Goal: Information Seeking & Learning: Learn about a topic

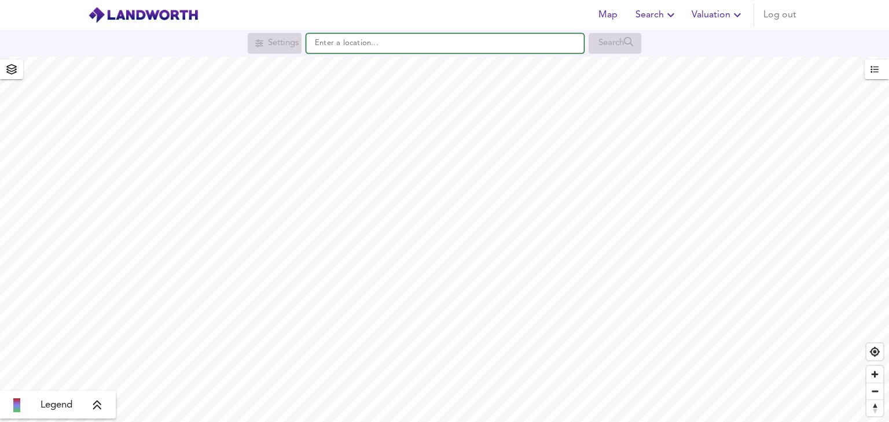
click at [403, 49] on input "text" at bounding box center [445, 44] width 278 height 20
paste input "UB4 8BH"
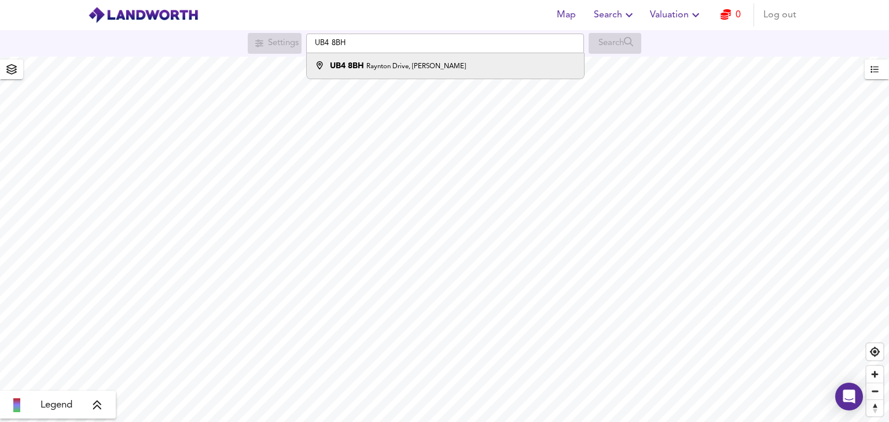
click at [433, 58] on li "UB4 [STREET_ADDRESS][PERSON_NAME]" at bounding box center [445, 65] width 277 height 25
type input "[STREET_ADDRESS][PERSON_NAME]"
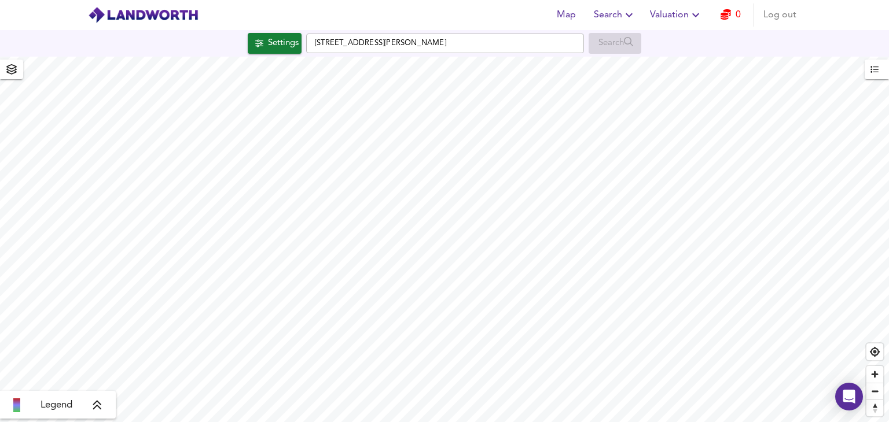
checkbox input "false"
checkbox input "true"
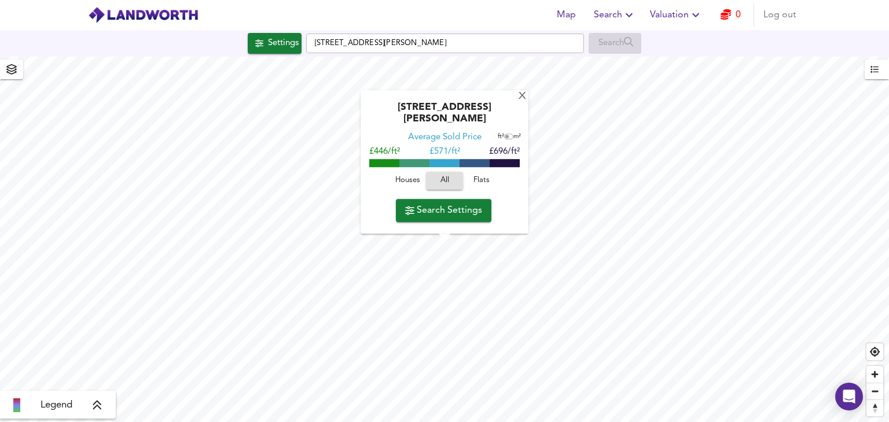
click at [481, 174] on button "Flats" at bounding box center [481, 181] width 37 height 18
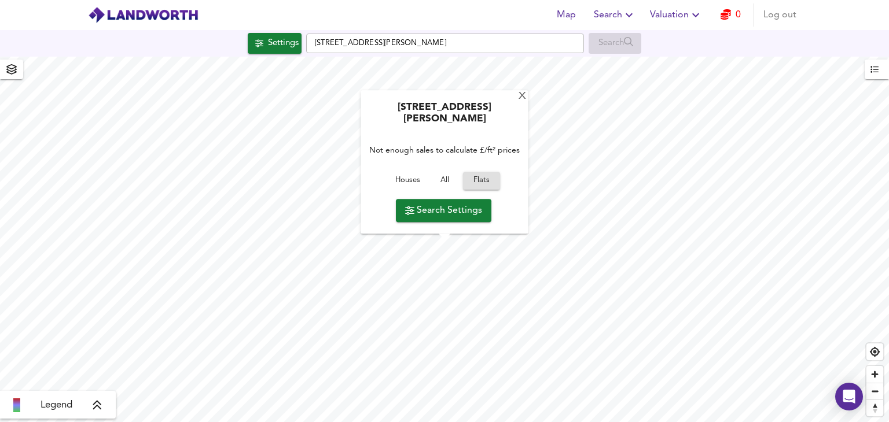
type input "640"
click at [438, 147] on div "Not enough sales to calculate £/ft² prices" at bounding box center [444, 151] width 156 height 36
click at [519, 102] on div "X" at bounding box center [522, 96] width 10 height 11
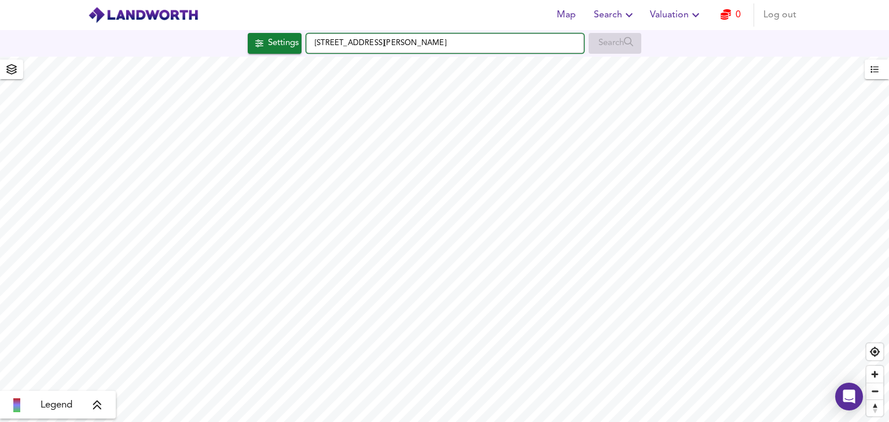
click at [442, 44] on input "[STREET_ADDRESS][PERSON_NAME]" at bounding box center [445, 44] width 278 height 20
click at [520, 35] on input "[STREET_ADDRESS][PERSON_NAME]" at bounding box center [445, 44] width 278 height 20
click at [435, 50] on input "[STREET_ADDRESS][PERSON_NAME]" at bounding box center [445, 44] width 278 height 20
click at [250, 88] on div "Map Search Valuation 0 Log out Settings [GEOGRAPHIC_DATA][PERSON_NAME] Search L…" at bounding box center [444, 211] width 889 height 422
paste input "We’ll need the following: Personal and company bank statements for last 3 conse…"
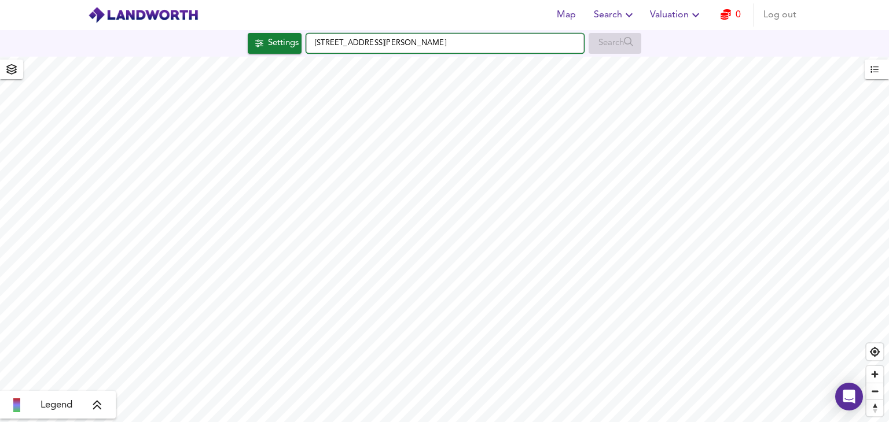
type input "We’ll need the following: Personal and company bank statements for last 3 conse…"
click at [405, 48] on input "text" at bounding box center [445, 44] width 278 height 20
paste input "UB4 8BH"
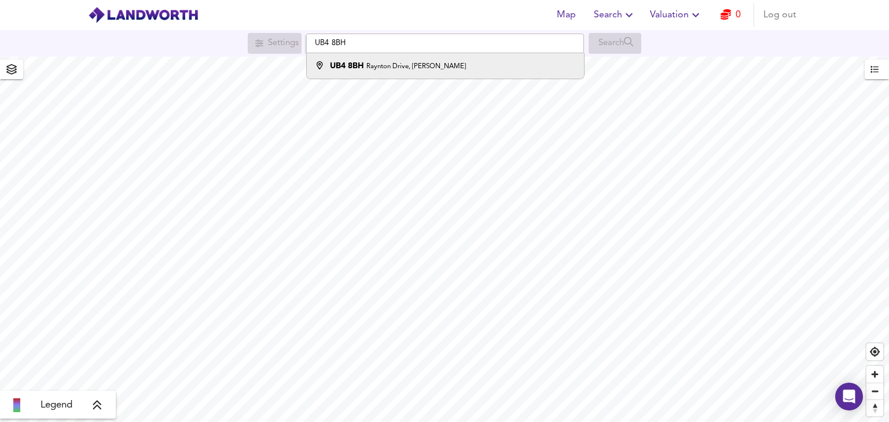
click at [439, 67] on div "UB4 [STREET_ADDRESS][PERSON_NAME]" at bounding box center [443, 66] width 266 height 12
type input "[STREET_ADDRESS][PERSON_NAME]"
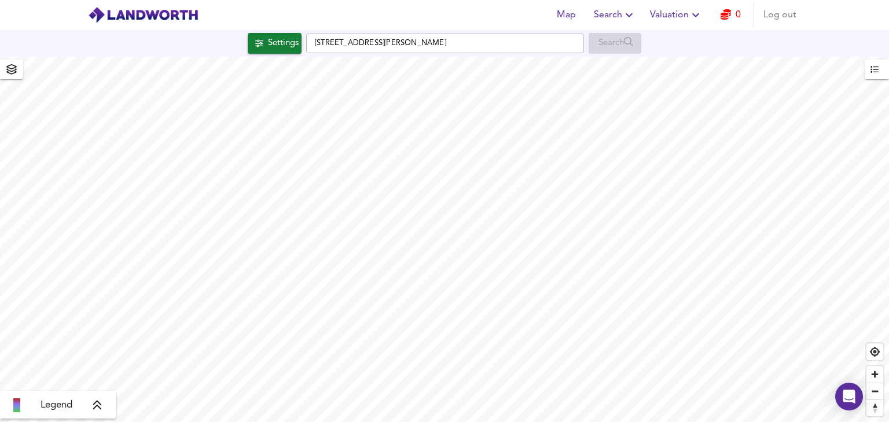
checkbox input "false"
checkbox input "true"
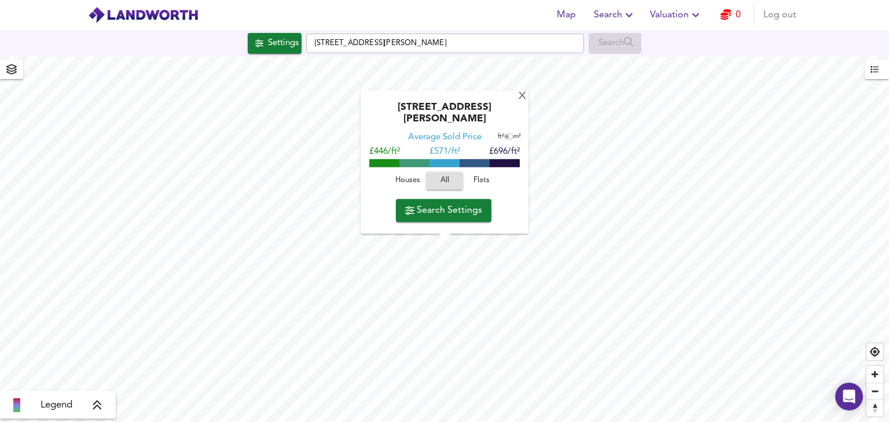
click at [478, 172] on button "Flats" at bounding box center [481, 181] width 37 height 18
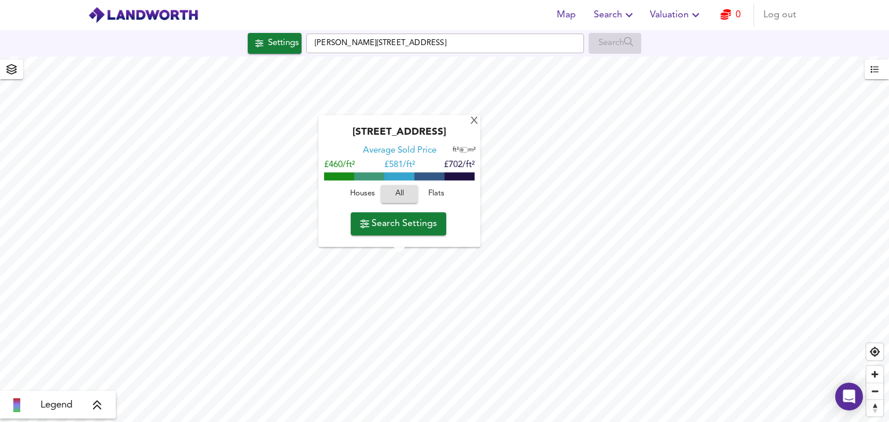
click at [435, 192] on span "Flats" at bounding box center [436, 194] width 31 height 13
